Goal: Find specific page/section: Find specific page/section

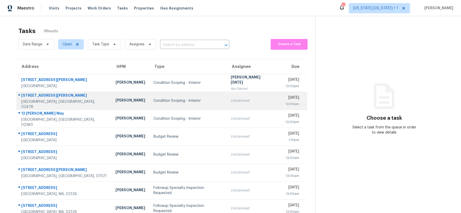
scroll to position [18, 0]
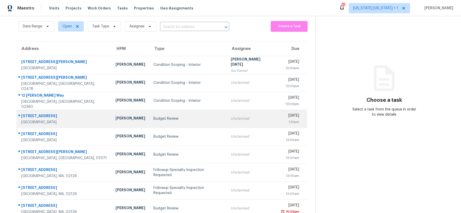
click at [183, 115] on td "Budget Review" at bounding box center [187, 119] width 77 height 18
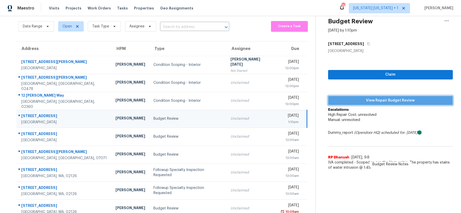
click at [362, 100] on span "View Repair Budget Review" at bounding box center [390, 100] width 116 height 6
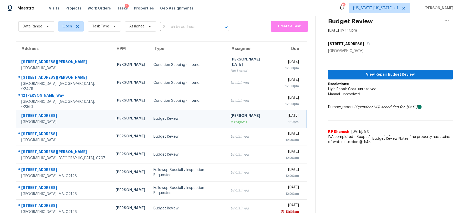
click at [172, 120] on div "Budget Review" at bounding box center [187, 118] width 69 height 5
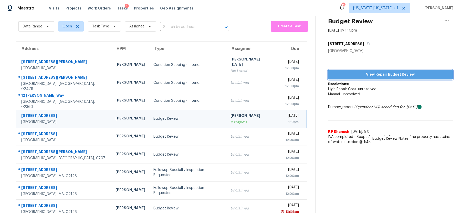
click at [403, 76] on span "View Repair Budget Review" at bounding box center [390, 74] width 116 height 6
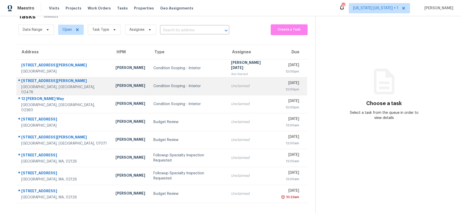
scroll to position [16, 0]
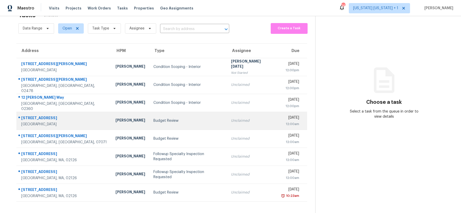
click at [189, 119] on div "Budget Review" at bounding box center [187, 120] width 69 height 5
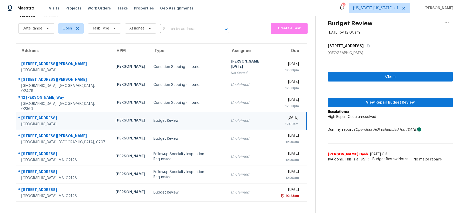
click at [189, 119] on div "Budget Review" at bounding box center [187, 120] width 69 height 5
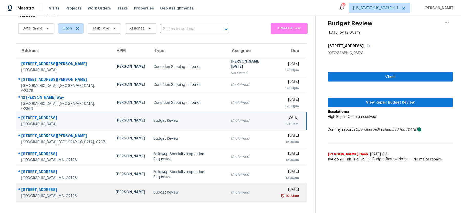
click at [180, 194] on div "Budget Review" at bounding box center [187, 192] width 69 height 5
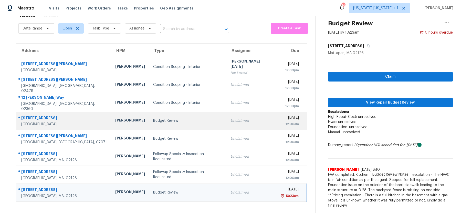
click at [179, 118] on div "Budget Review" at bounding box center [187, 120] width 69 height 5
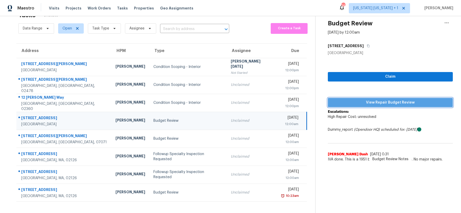
click at [393, 101] on span "View Repair Budget Review" at bounding box center [390, 102] width 117 height 6
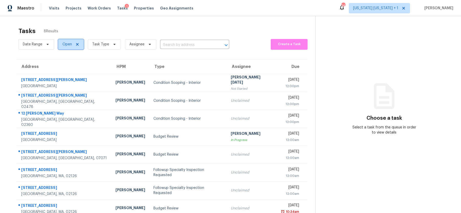
click at [67, 42] on span "Open" at bounding box center [66, 44] width 9 height 5
click at [62, 66] on span at bounding box center [63, 66] width 4 height 4
click at [62, 66] on input "Closed" at bounding box center [62, 64] width 3 height 3
checkbox input "true"
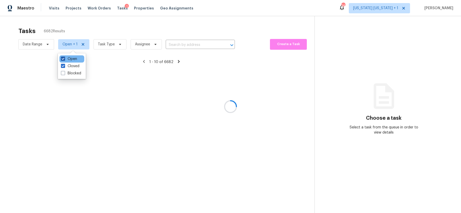
click at [63, 58] on span at bounding box center [63, 59] width 4 height 4
click at [63, 58] on input "Open" at bounding box center [62, 57] width 3 height 3
checkbox input "false"
click at [38, 45] on span "Date Range" at bounding box center [32, 44] width 19 height 5
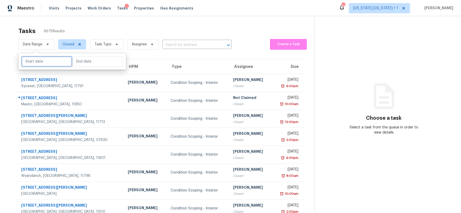
click at [48, 60] on input "text" at bounding box center [47, 61] width 50 height 10
select select "7"
select select "2025"
select select "8"
select select "2025"
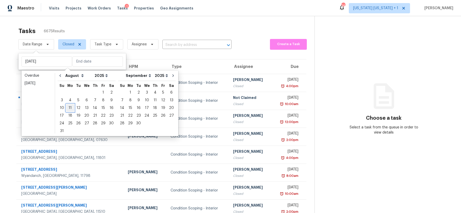
click at [69, 108] on div "11" at bounding box center [70, 107] width 8 height 7
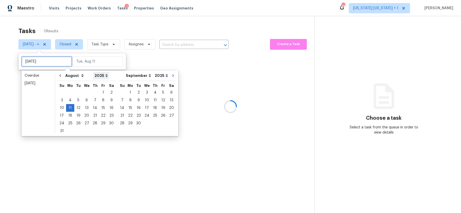
type input "Tue, Aug 05"
type input "Mon, Aug 11"
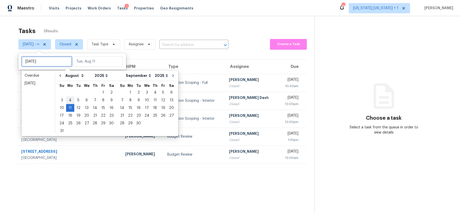
type input "Tue, Aug 05"
type input "Mon, Aug 11"
click at [69, 106] on div "11" at bounding box center [70, 107] width 8 height 7
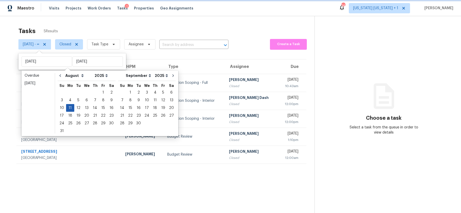
type input "Mon, Aug 11"
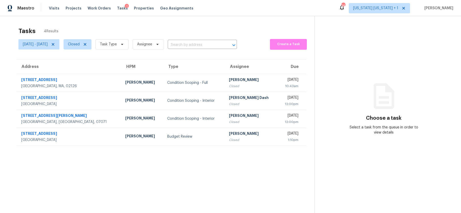
click at [125, 159] on section "Tasks 4 Results Mon, Aug 11 - Mon, Aug 11 Closed Task Type Assignee ​ Create a …" at bounding box center [161, 126] width 306 height 205
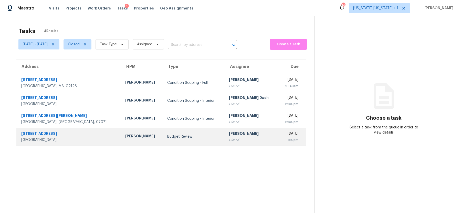
click at [167, 136] on div "Budget Review" at bounding box center [194, 136] width 54 height 5
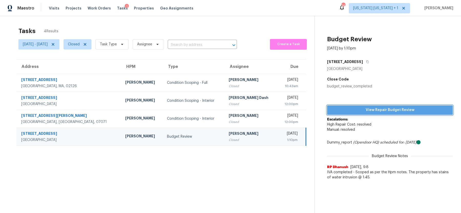
click at [398, 109] on span "View Repair Budget Review" at bounding box center [389, 110] width 117 height 6
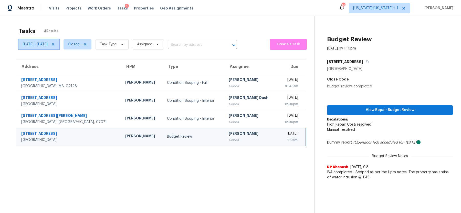
click at [55, 44] on icon at bounding box center [53, 44] width 4 height 4
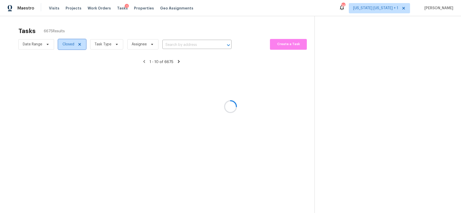
click at [72, 46] on span "Closed" at bounding box center [68, 44] width 12 height 5
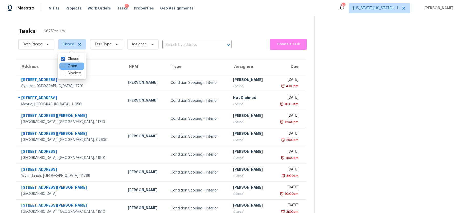
click at [64, 66] on span at bounding box center [63, 66] width 4 height 4
click at [64, 66] on input "Open" at bounding box center [62, 64] width 3 height 3
checkbox input "true"
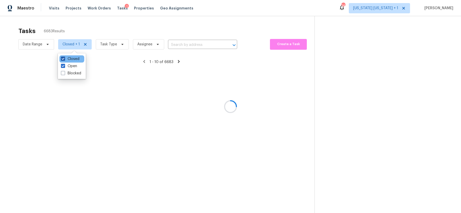
click at [64, 60] on span at bounding box center [63, 59] width 4 height 4
click at [64, 60] on input "Closed" at bounding box center [62, 57] width 3 height 3
checkbox input "false"
click at [126, 26] on div "Tasks 8 Results" at bounding box center [166, 30] width 296 height 13
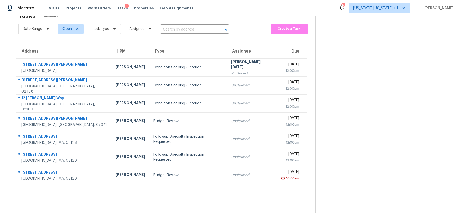
scroll to position [16, 0]
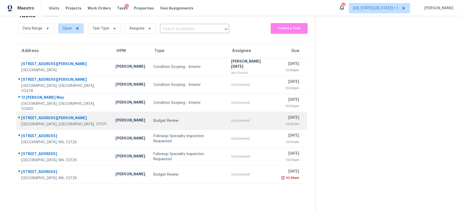
click at [186, 119] on div "Budget Review" at bounding box center [187, 120] width 69 height 5
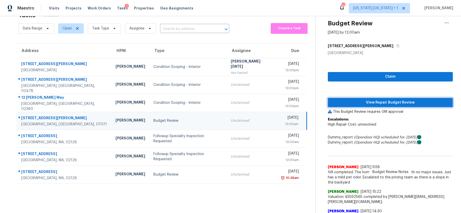
click at [384, 100] on span "View Repair Budget Review" at bounding box center [390, 102] width 117 height 6
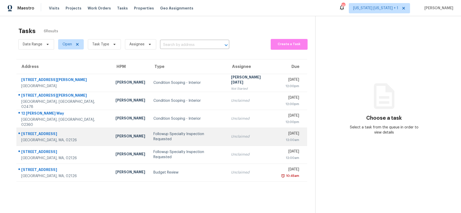
click at [184, 140] on td "Followup Specialty Inspection Requested" at bounding box center [187, 136] width 77 height 18
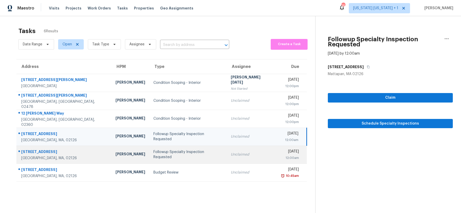
click at [179, 156] on div "Followup Specialty Inspection Requested" at bounding box center [187, 154] width 69 height 10
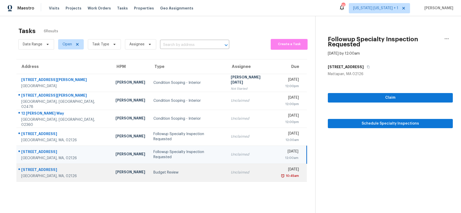
click at [181, 173] on div "Budget Review" at bounding box center [187, 172] width 69 height 5
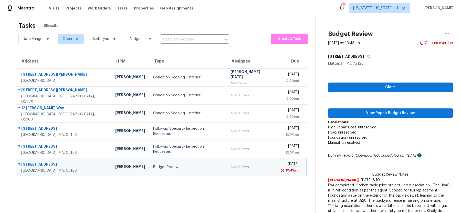
scroll to position [4, 0]
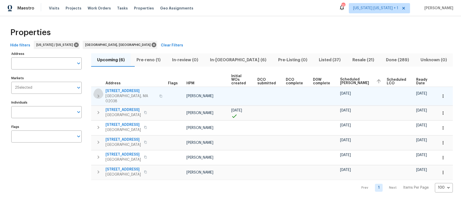
click at [100, 93] on icon "button" at bounding box center [98, 96] width 6 height 6
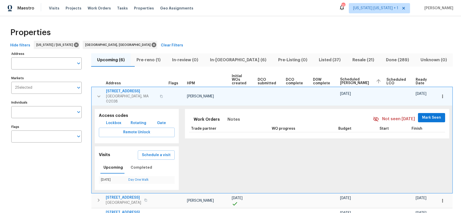
click at [100, 93] on icon "button" at bounding box center [99, 96] width 6 height 6
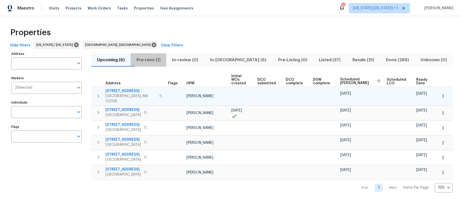
click at [161, 57] on span "Pre-reno (1)" at bounding box center [149, 59] width 30 height 7
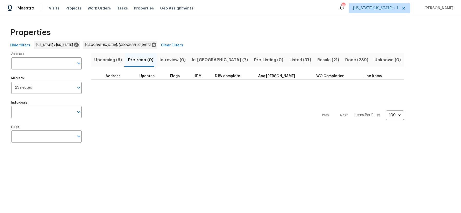
click at [194, 59] on span "In-[GEOGRAPHIC_DATA] (7)" at bounding box center [220, 59] width 56 height 7
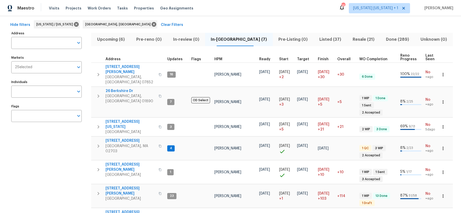
scroll to position [25, 0]
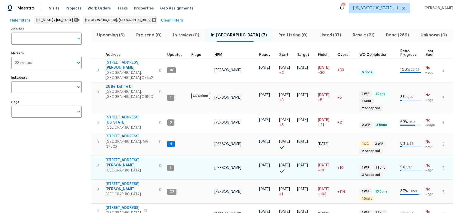
click at [117, 168] on span "East Brunswick, NJ 08816" at bounding box center [130, 170] width 50 height 5
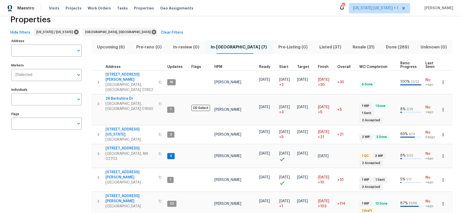
scroll to position [14, 0]
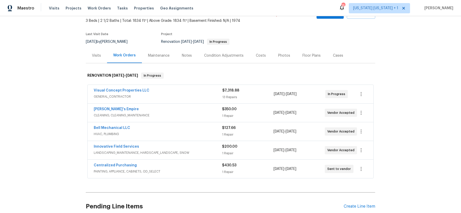
scroll to position [30, 0]
click at [258, 56] on div "Costs" at bounding box center [261, 55] width 10 height 5
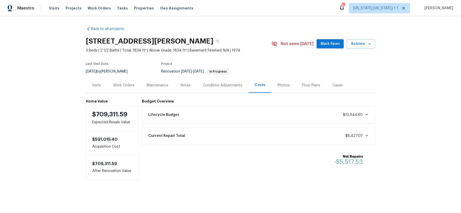
click at [183, 83] on div "Notes" at bounding box center [185, 85] width 10 height 5
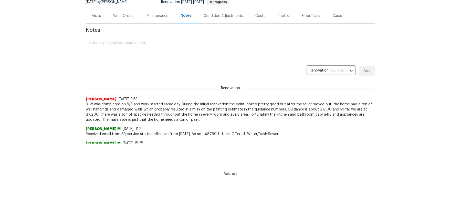
scroll to position [68, 0]
click at [59, 106] on div "Back to all projects [STREET_ADDRESS][PERSON_NAME] 3 Beds | 2 1/2 Baths | Total…" at bounding box center [230, 46] width 461 height 197
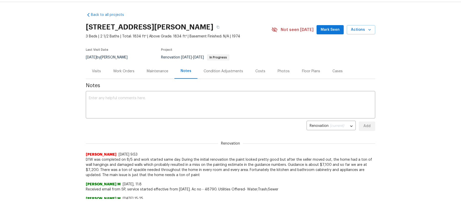
scroll to position [0, 0]
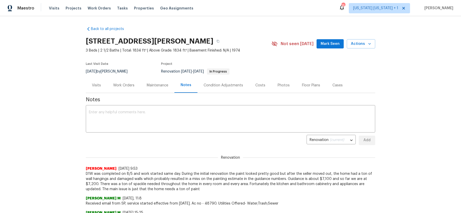
click at [129, 87] on div "Work Orders" at bounding box center [123, 85] width 21 height 5
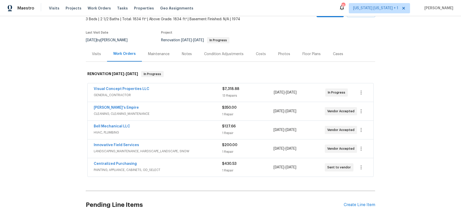
scroll to position [34, 0]
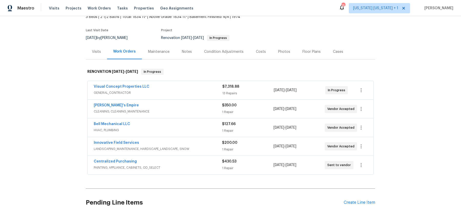
click at [190, 127] on span "HVAC, PLUMBING" at bounding box center [158, 129] width 128 height 5
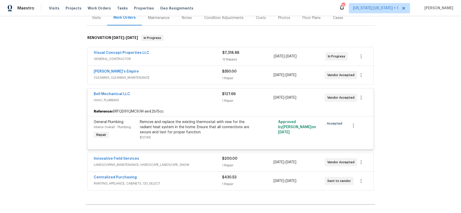
scroll to position [70, 0]
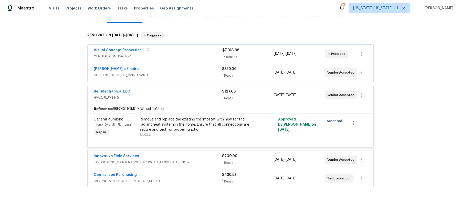
click at [194, 96] on span "HVAC, PLUMBING" at bounding box center [158, 97] width 128 height 5
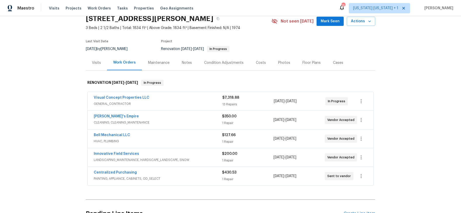
scroll to position [24, 0]
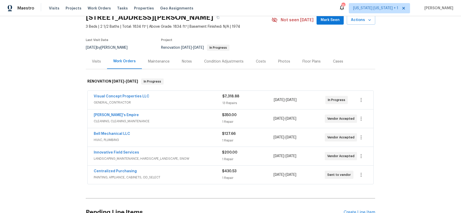
click at [187, 97] on div "Visual Concept Properties LLC" at bounding box center [158, 97] width 129 height 6
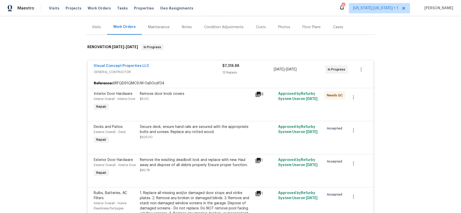
scroll to position [54, 0]
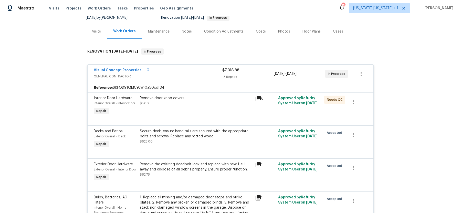
click at [185, 74] on span "GENERAL_CONTRACTOR" at bounding box center [158, 76] width 129 height 5
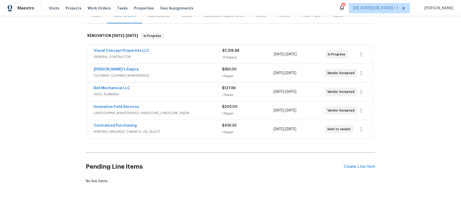
scroll to position [73, 0]
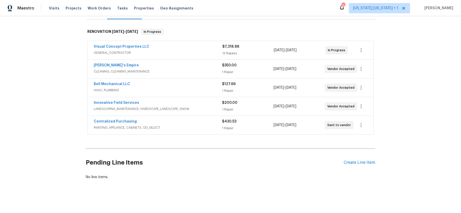
click at [196, 66] on div "[PERSON_NAME]'s Empire" at bounding box center [158, 66] width 128 height 6
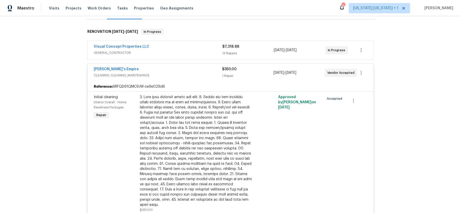
click at [195, 69] on div "[PERSON_NAME]'s Empire" at bounding box center [158, 70] width 128 height 6
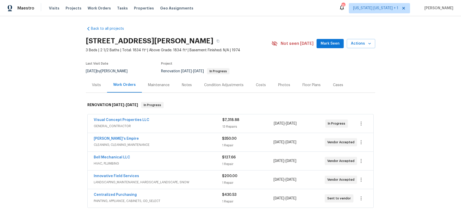
scroll to position [0, 0]
